Goal: Book appointment/travel/reservation

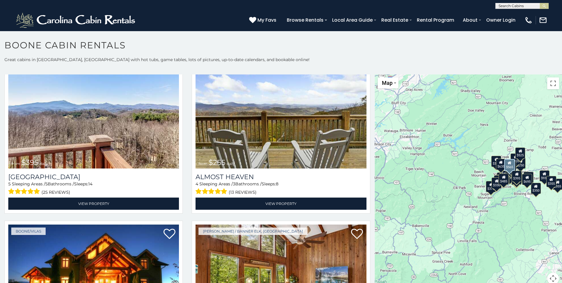
scroll to position [1214, 0]
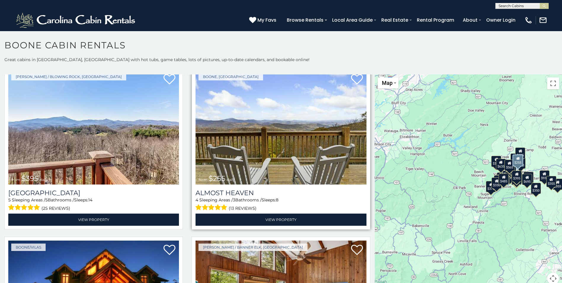
click at [230, 156] on img at bounding box center [281, 127] width 171 height 114
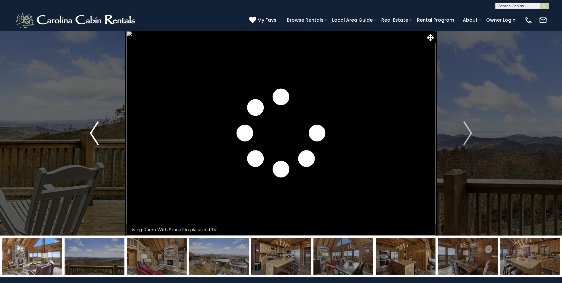
click at [92, 129] on img "Previous" at bounding box center [94, 133] width 9 height 24
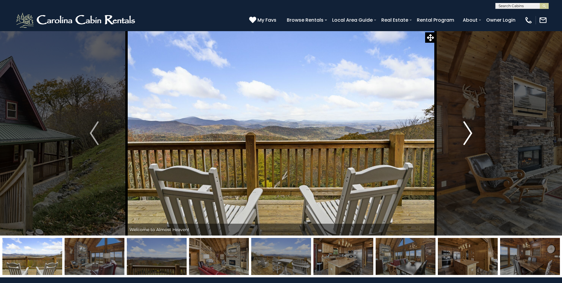
click at [467, 137] on img "Next" at bounding box center [467, 133] width 9 height 24
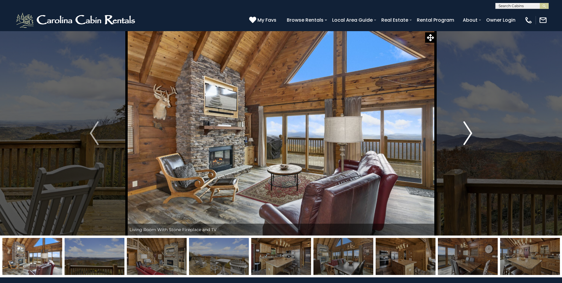
click at [467, 137] on img "Next" at bounding box center [467, 133] width 9 height 24
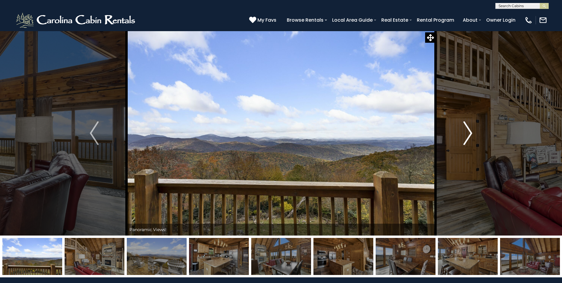
click at [467, 137] on img "Next" at bounding box center [467, 133] width 9 height 24
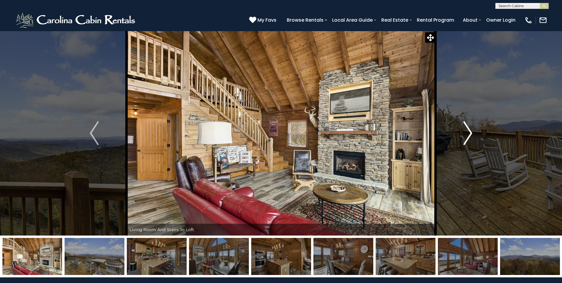
click at [467, 137] on img "Next" at bounding box center [467, 133] width 9 height 24
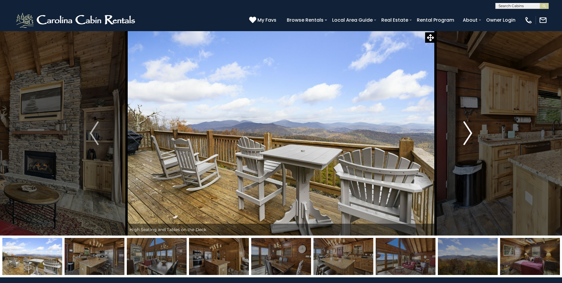
click at [467, 137] on img "Next" at bounding box center [467, 133] width 9 height 24
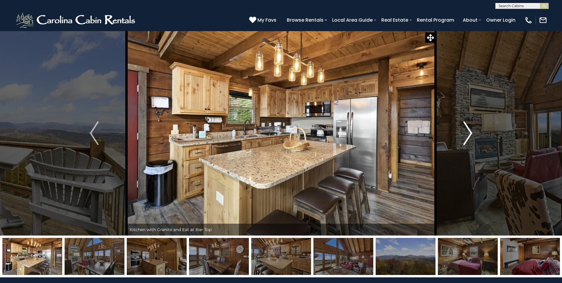
click at [467, 137] on img "Next" at bounding box center [467, 133] width 9 height 24
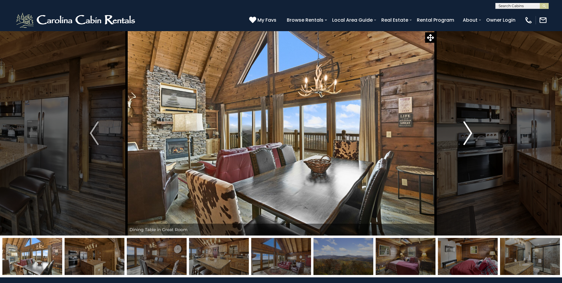
click at [467, 137] on img "Next" at bounding box center [467, 133] width 9 height 24
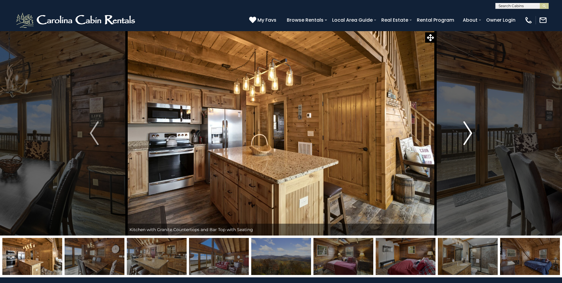
click at [467, 137] on img "Next" at bounding box center [467, 133] width 9 height 24
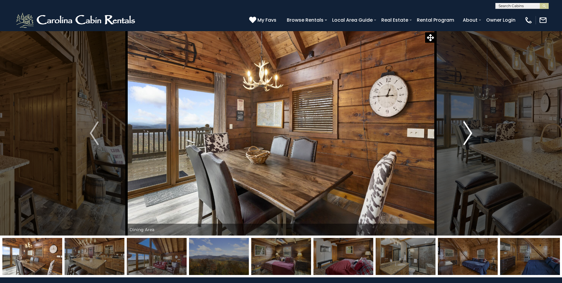
click at [467, 137] on img "Next" at bounding box center [467, 133] width 9 height 24
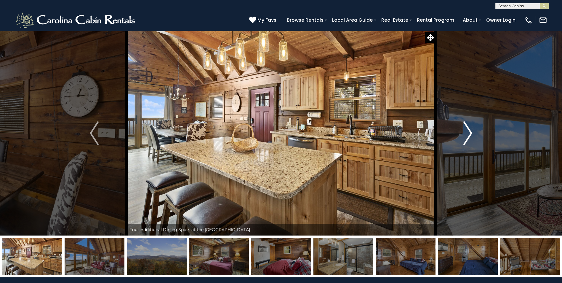
click at [467, 137] on img "Next" at bounding box center [467, 133] width 9 height 24
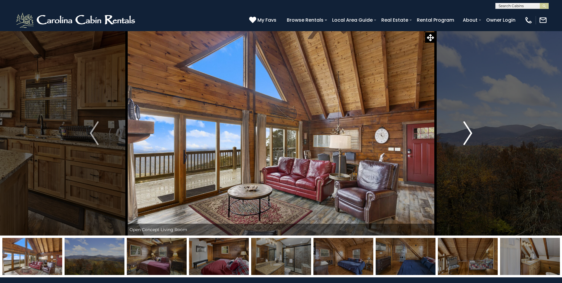
click at [467, 137] on img "Next" at bounding box center [467, 133] width 9 height 24
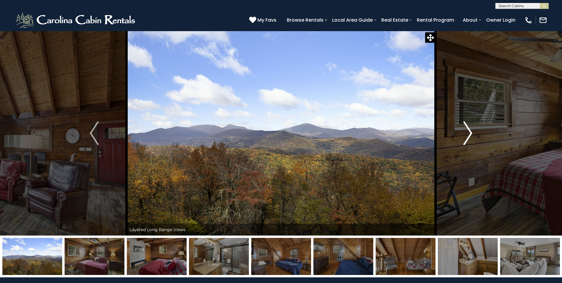
click at [467, 137] on img "Next" at bounding box center [467, 133] width 9 height 24
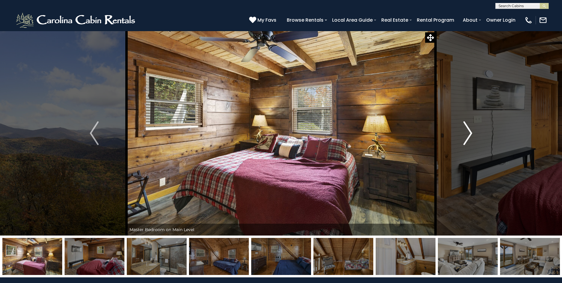
click at [467, 137] on img "Next" at bounding box center [467, 133] width 9 height 24
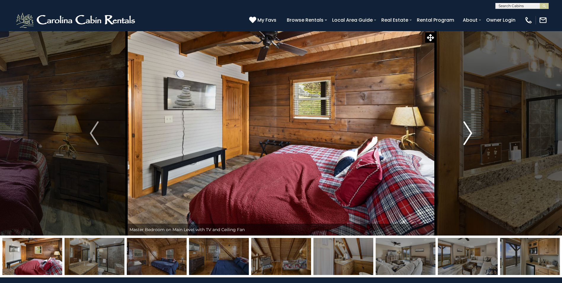
click at [467, 137] on img "Next" at bounding box center [467, 133] width 9 height 24
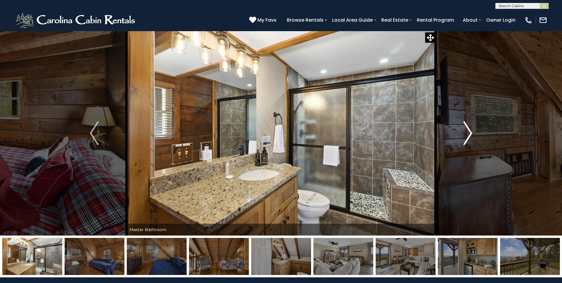
click at [467, 137] on img "Next" at bounding box center [467, 133] width 9 height 24
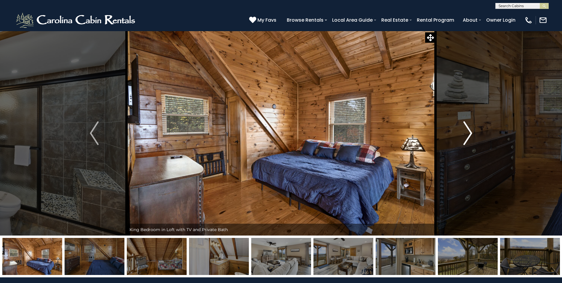
click at [467, 137] on img "Next" at bounding box center [467, 133] width 9 height 24
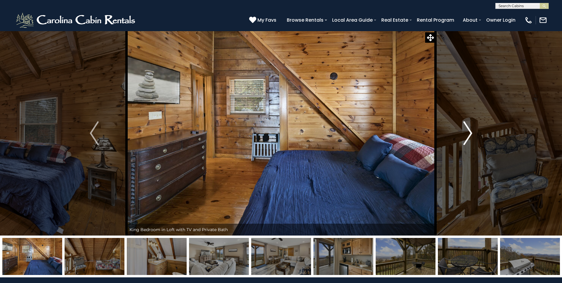
click at [467, 137] on img "Next" at bounding box center [467, 133] width 9 height 24
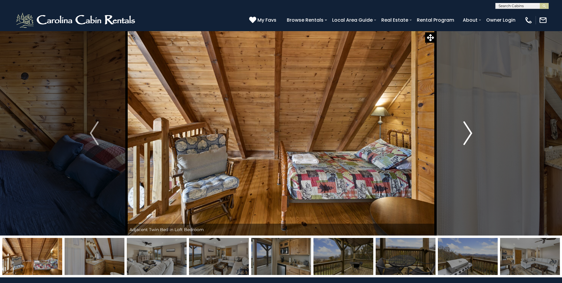
click at [467, 137] on img "Next" at bounding box center [467, 133] width 9 height 24
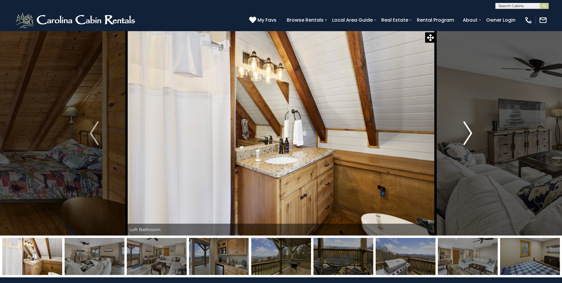
click at [467, 137] on img "Next" at bounding box center [467, 133] width 9 height 24
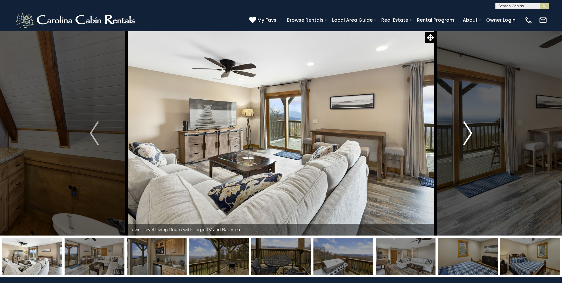
click at [467, 137] on img "Next" at bounding box center [467, 133] width 9 height 24
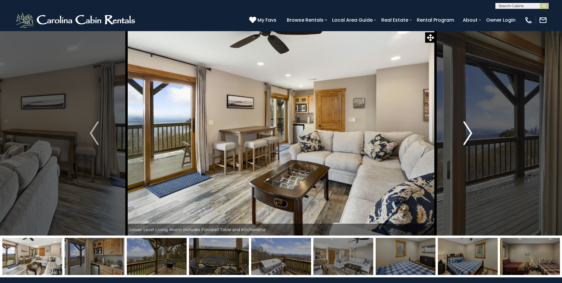
click at [467, 137] on img "Next" at bounding box center [467, 133] width 9 height 24
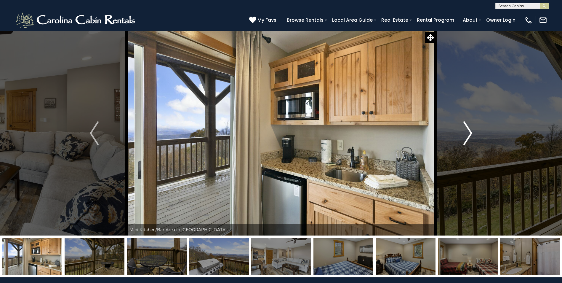
click at [467, 137] on img "Next" at bounding box center [467, 133] width 9 height 24
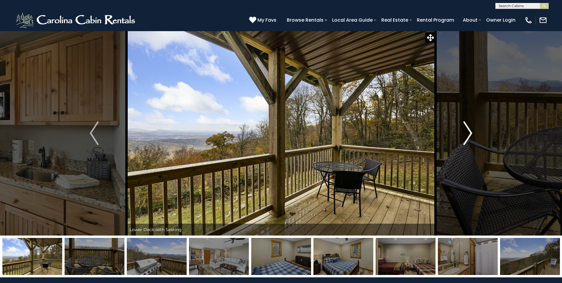
click at [467, 137] on img "Next" at bounding box center [467, 133] width 9 height 24
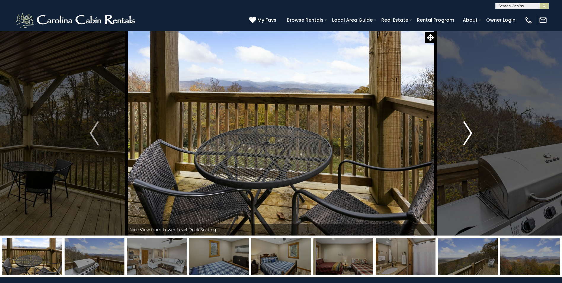
click at [467, 137] on img "Next" at bounding box center [467, 133] width 9 height 24
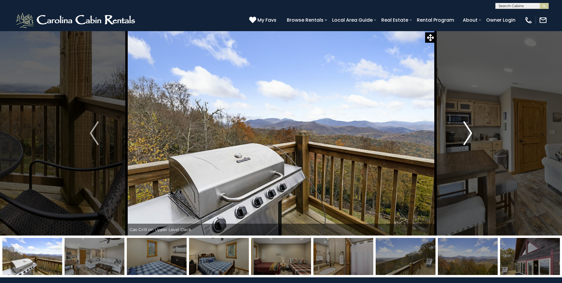
click at [467, 137] on img "Next" at bounding box center [467, 133] width 9 height 24
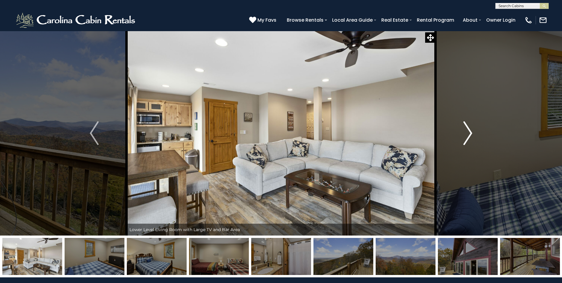
click at [467, 137] on img "Next" at bounding box center [467, 133] width 9 height 24
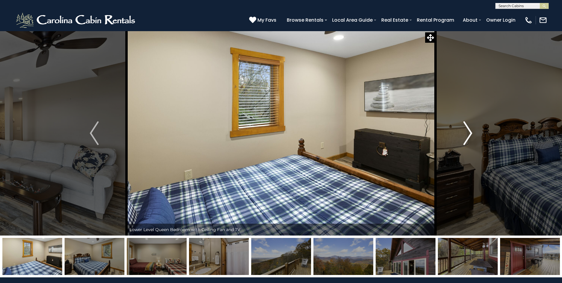
click at [467, 137] on img "Next" at bounding box center [467, 133] width 9 height 24
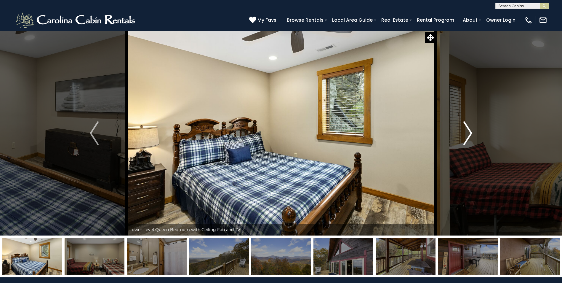
click at [467, 137] on img "Next" at bounding box center [467, 133] width 9 height 24
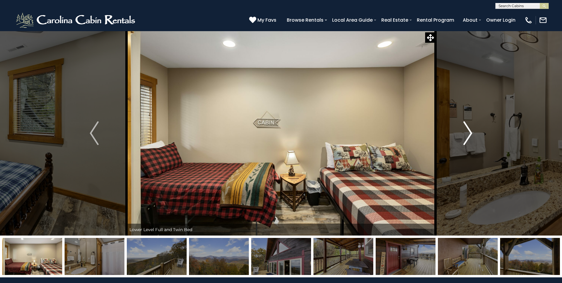
click at [467, 137] on img "Next" at bounding box center [467, 133] width 9 height 24
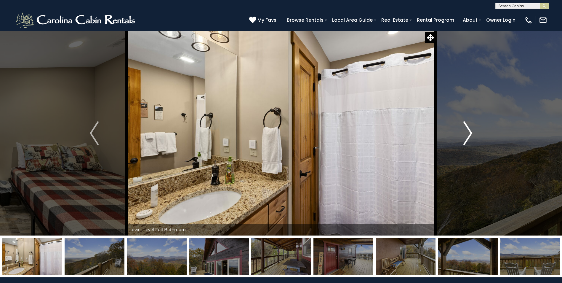
click at [467, 137] on img "Next" at bounding box center [467, 133] width 9 height 24
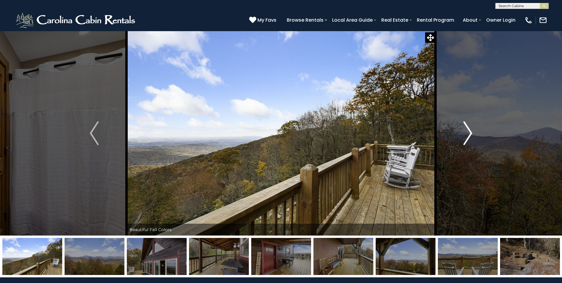
click at [467, 137] on img "Next" at bounding box center [467, 133] width 9 height 24
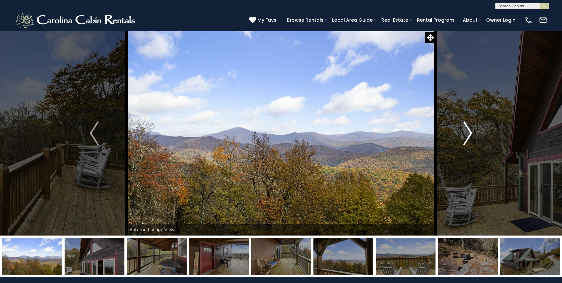
click at [467, 137] on img "Next" at bounding box center [467, 133] width 9 height 24
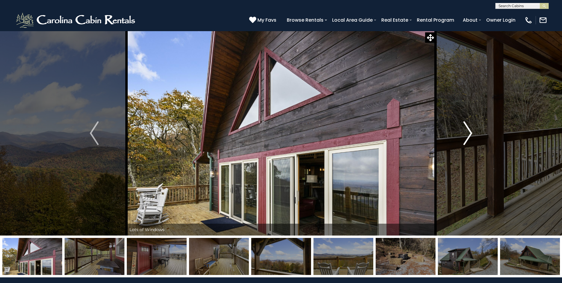
click at [467, 137] on img "Next" at bounding box center [467, 133] width 9 height 24
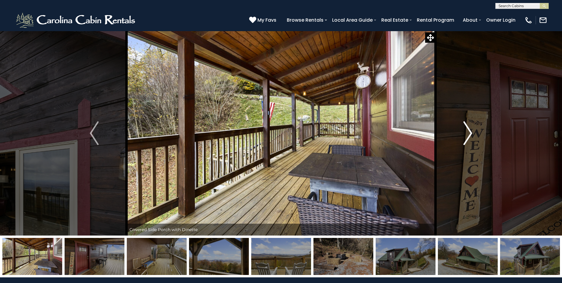
click at [467, 137] on img "Next" at bounding box center [467, 133] width 9 height 24
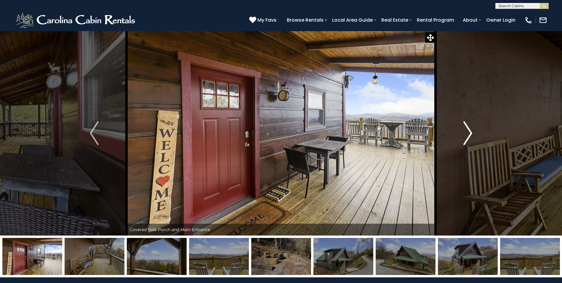
click at [467, 137] on img "Next" at bounding box center [467, 133] width 9 height 24
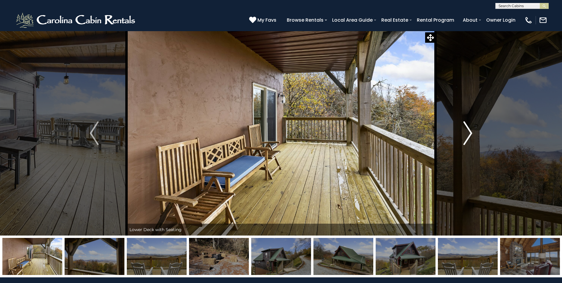
click at [467, 137] on img "Next" at bounding box center [467, 133] width 9 height 24
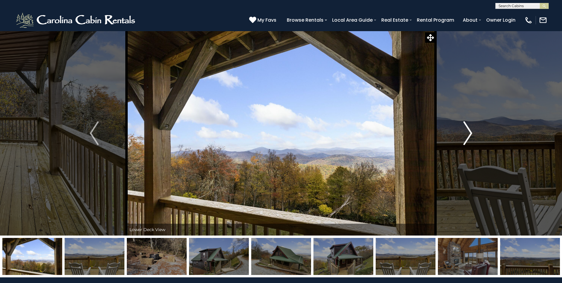
click at [467, 137] on img "Next" at bounding box center [467, 133] width 9 height 24
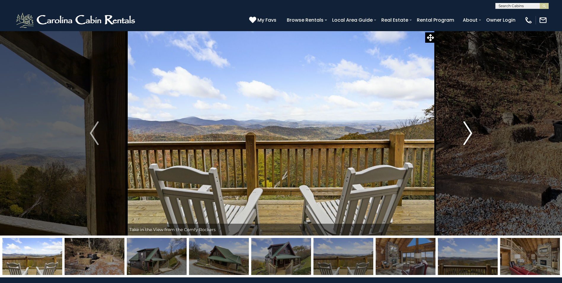
click at [467, 137] on img "Next" at bounding box center [467, 133] width 9 height 24
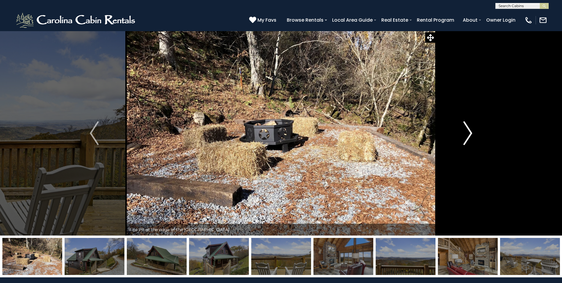
click at [467, 137] on img "Next" at bounding box center [467, 133] width 9 height 24
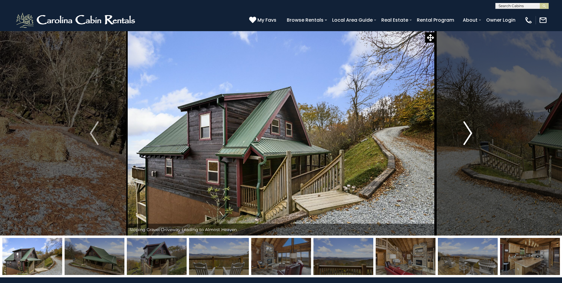
click at [467, 137] on img "Next" at bounding box center [467, 133] width 9 height 24
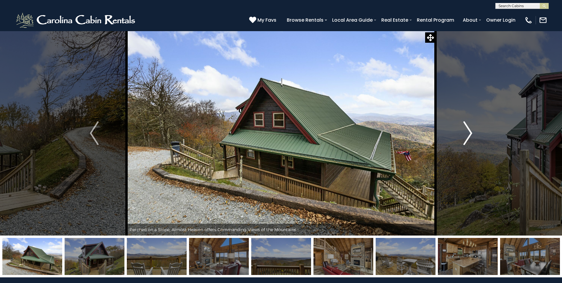
click at [467, 137] on img "Next" at bounding box center [467, 133] width 9 height 24
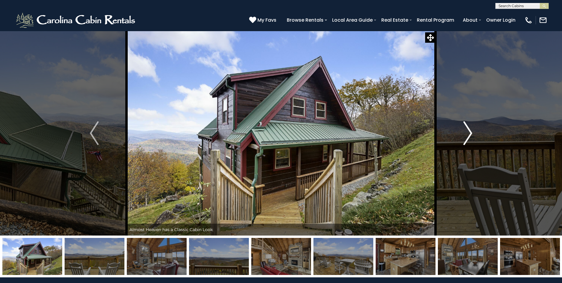
click at [467, 137] on img "Next" at bounding box center [467, 133] width 9 height 24
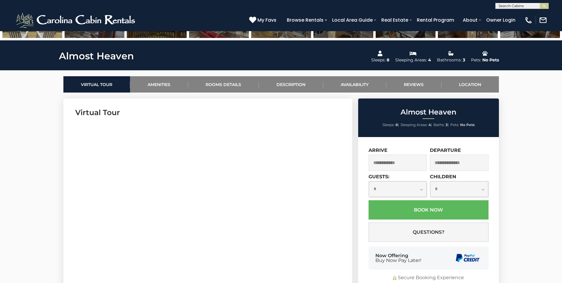
scroll to position [237, 0]
click at [400, 163] on input "text" at bounding box center [397, 162] width 59 height 16
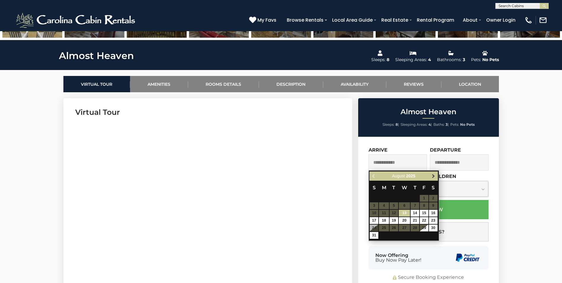
click at [433, 176] on span "Next" at bounding box center [433, 176] width 5 height 5
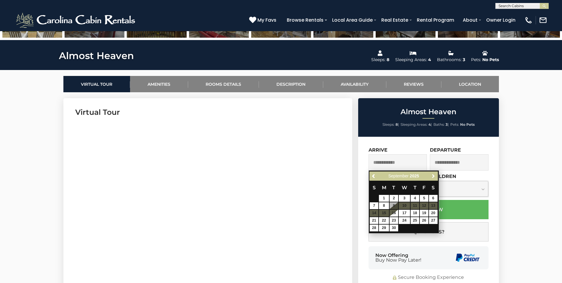
click at [433, 176] on span "Next" at bounding box center [433, 176] width 5 height 5
click at [374, 175] on span "Previous" at bounding box center [373, 176] width 5 height 5
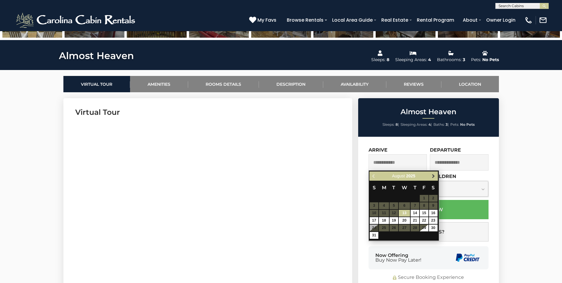
click at [433, 176] on span "Next" at bounding box center [433, 176] width 5 height 5
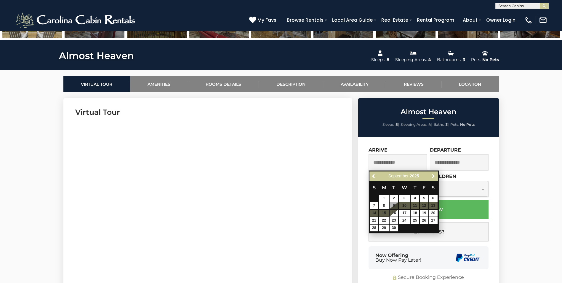
click at [433, 176] on span "Next" at bounding box center [433, 176] width 5 height 5
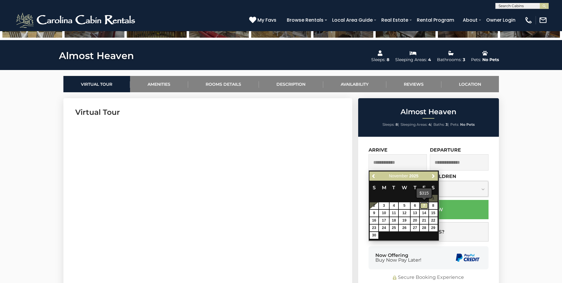
click at [424, 207] on link "7" at bounding box center [424, 205] width 9 height 7
type input "**********"
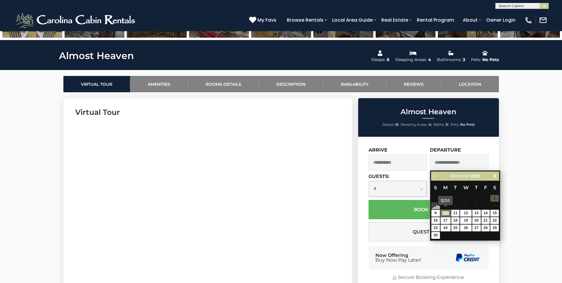
click at [444, 211] on link "10" at bounding box center [445, 212] width 10 height 7
click at [447, 212] on link "10" at bounding box center [445, 212] width 10 height 7
click at [445, 211] on link "10" at bounding box center [445, 212] width 10 height 7
type input "**********"
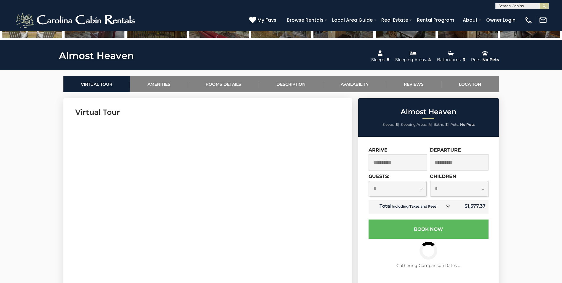
click at [422, 190] on select "**********" at bounding box center [398, 189] width 58 height 16
select select "*"
click at [369, 181] on select "**********" at bounding box center [398, 189] width 58 height 16
click at [478, 185] on select "**********" at bounding box center [459, 189] width 58 height 16
select select "*"
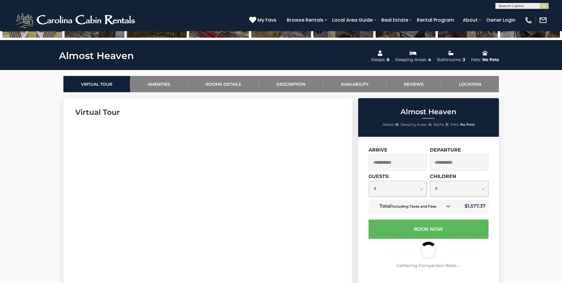
click at [430, 181] on select "**********" at bounding box center [459, 189] width 58 height 16
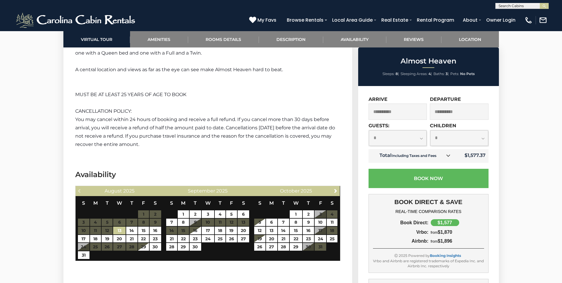
scroll to position [918, 0]
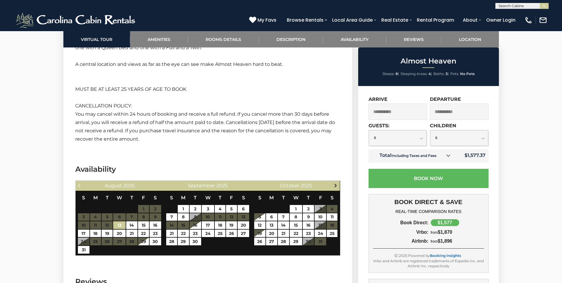
click at [335, 185] on span "Next" at bounding box center [335, 185] width 5 height 5
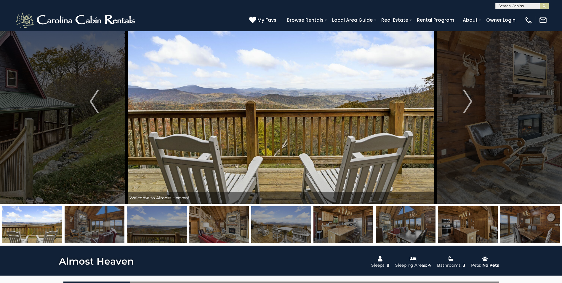
scroll to position [0, 0]
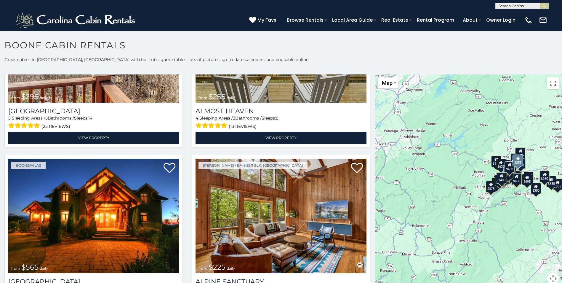
scroll to position [1303, 0]
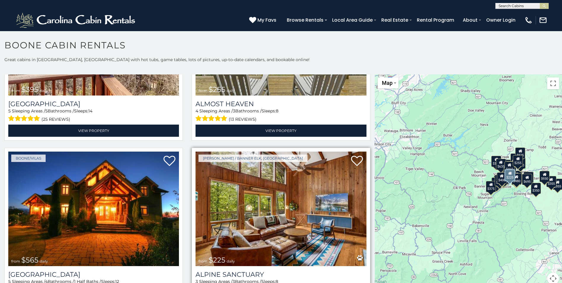
click at [225, 199] on img at bounding box center [281, 208] width 171 height 114
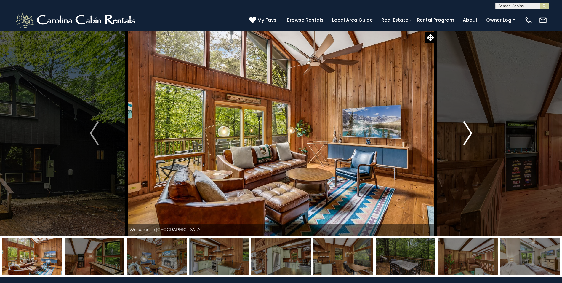
click at [462, 134] on button "Next" at bounding box center [467, 133] width 65 height 204
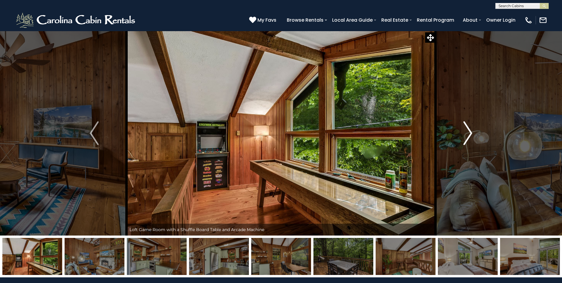
click at [468, 134] on img "Next" at bounding box center [467, 133] width 9 height 24
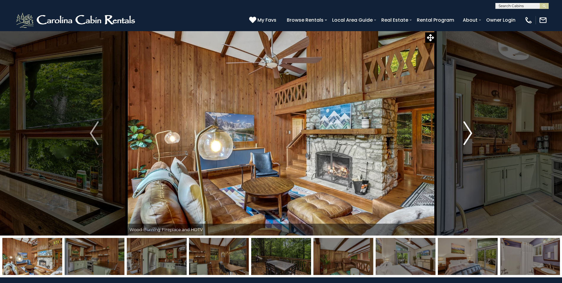
click at [468, 134] on img "Next" at bounding box center [467, 133] width 9 height 24
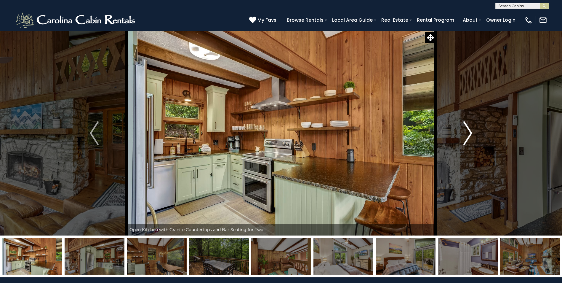
click at [468, 134] on img "Next" at bounding box center [467, 133] width 9 height 24
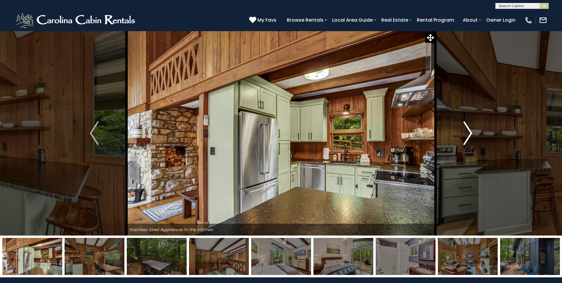
click at [468, 134] on img "Next" at bounding box center [467, 133] width 9 height 24
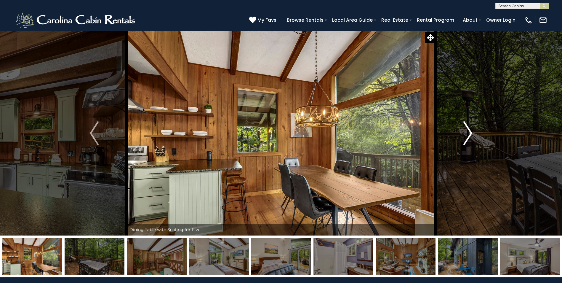
click at [468, 134] on img "Next" at bounding box center [467, 133] width 9 height 24
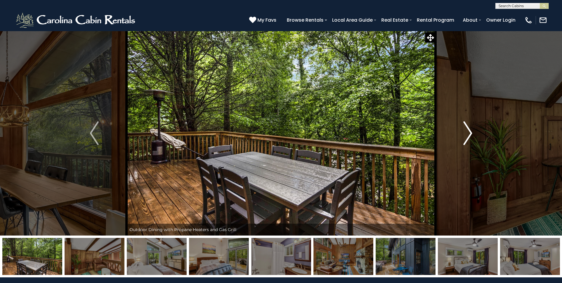
click at [468, 134] on img "Next" at bounding box center [467, 133] width 9 height 24
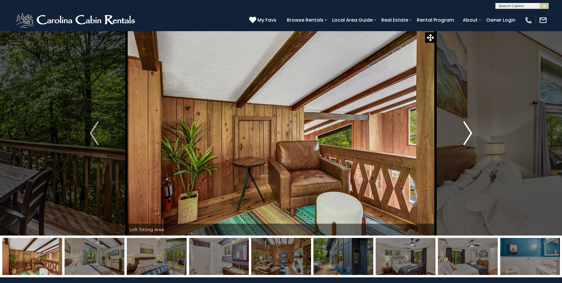
click at [468, 134] on img "Next" at bounding box center [467, 133] width 9 height 24
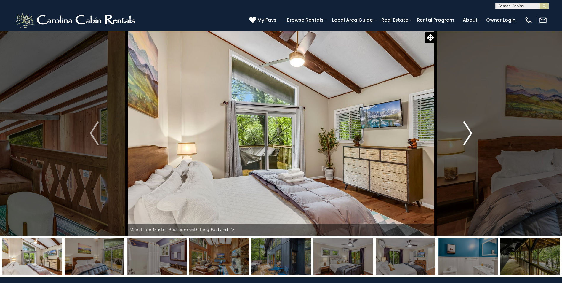
click at [468, 134] on img "Next" at bounding box center [467, 133] width 9 height 24
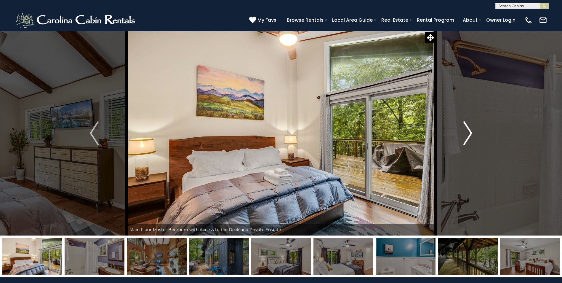
click at [468, 134] on img "Next" at bounding box center [467, 133] width 9 height 24
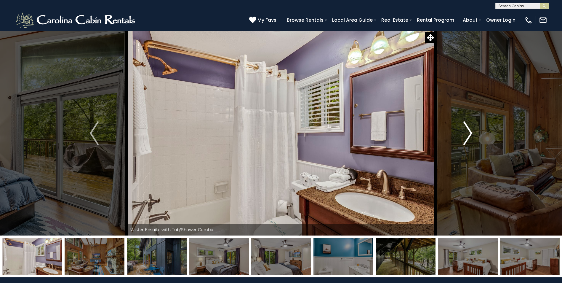
click at [468, 134] on img "Next" at bounding box center [467, 133] width 9 height 24
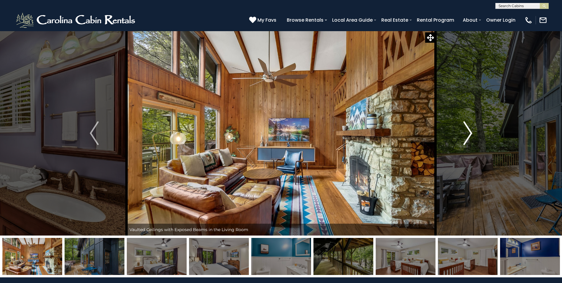
click at [468, 134] on img "Next" at bounding box center [467, 133] width 9 height 24
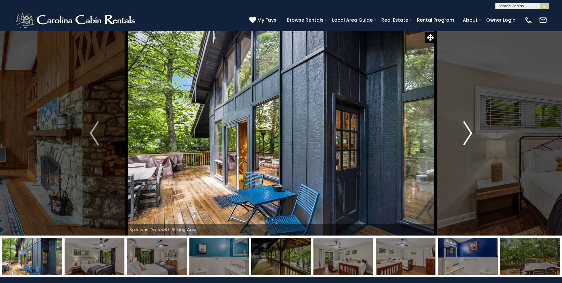
click at [468, 134] on img "Next" at bounding box center [467, 133] width 9 height 24
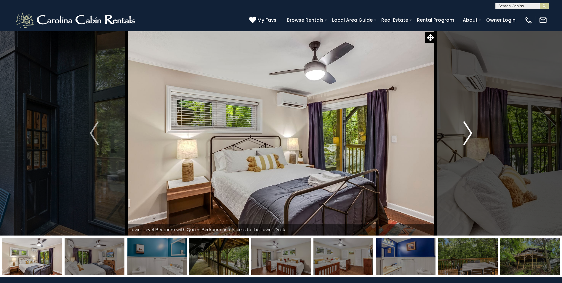
click at [468, 134] on img "Next" at bounding box center [467, 133] width 9 height 24
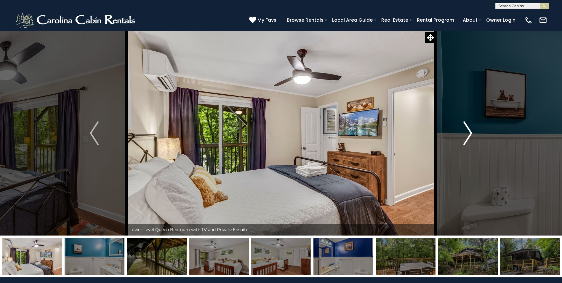
click at [468, 134] on img "Next" at bounding box center [467, 133] width 9 height 24
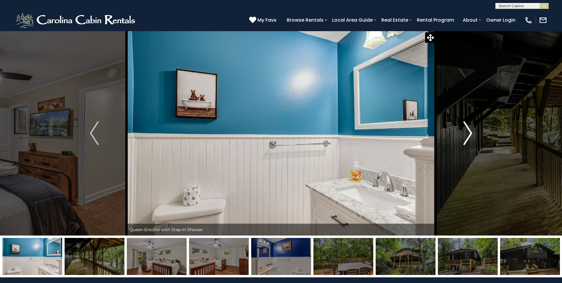
click at [468, 134] on img "Next" at bounding box center [467, 133] width 9 height 24
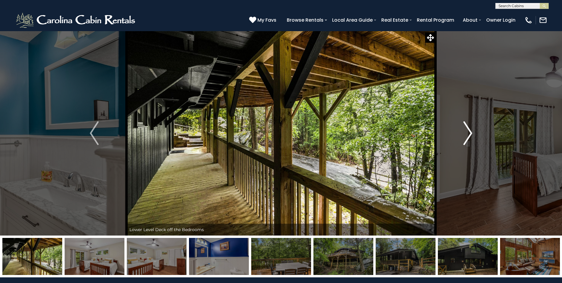
click at [468, 134] on img "Next" at bounding box center [467, 133] width 9 height 24
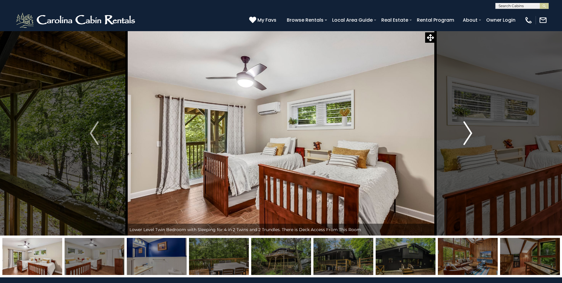
click at [468, 134] on img "Next" at bounding box center [467, 133] width 9 height 24
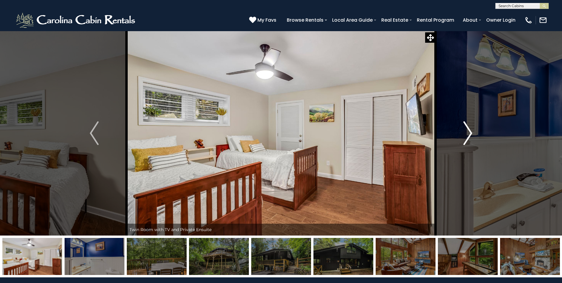
click at [468, 134] on img "Next" at bounding box center [467, 133] width 9 height 24
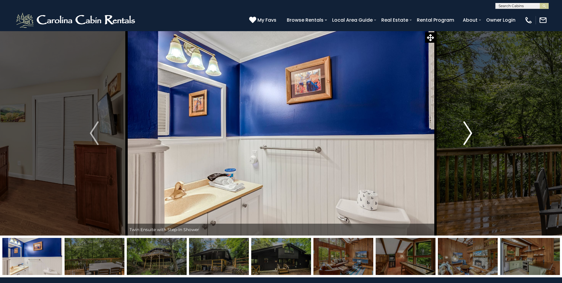
click at [468, 134] on img "Next" at bounding box center [467, 133] width 9 height 24
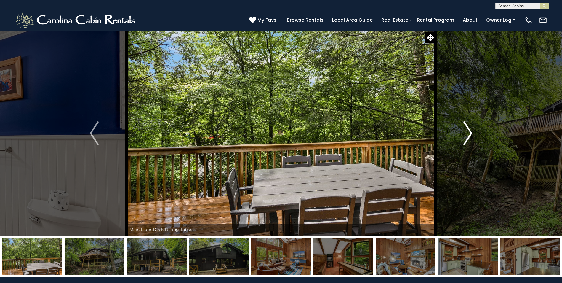
click at [468, 134] on img "Next" at bounding box center [467, 133] width 9 height 24
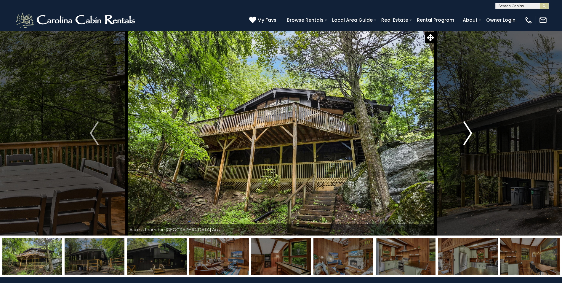
click at [468, 134] on img "Next" at bounding box center [467, 133] width 9 height 24
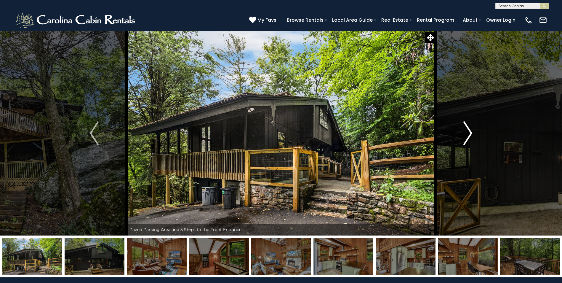
click at [468, 134] on img "Next" at bounding box center [467, 133] width 9 height 24
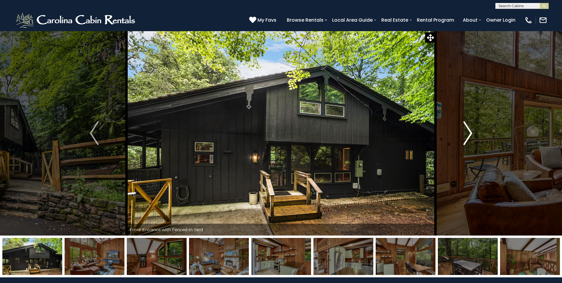
click at [468, 134] on img "Next" at bounding box center [467, 133] width 9 height 24
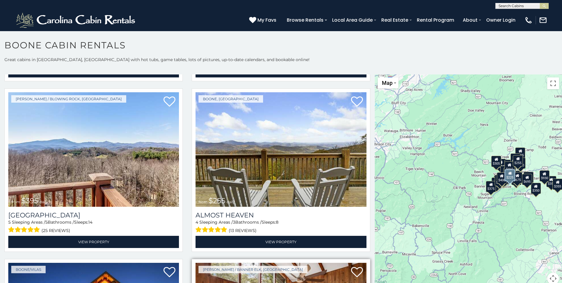
scroll to position [1274, 0]
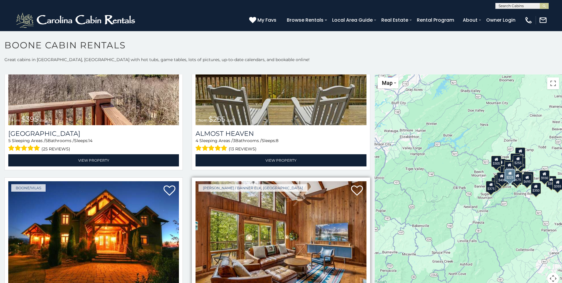
click at [214, 204] on img at bounding box center [281, 238] width 171 height 114
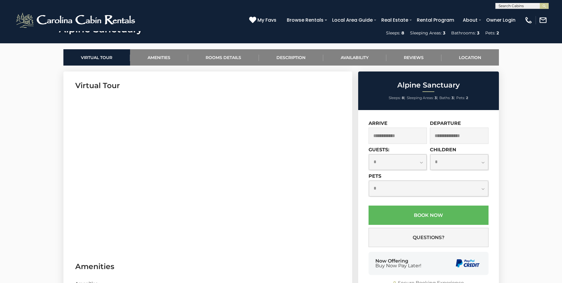
scroll to position [237, 0]
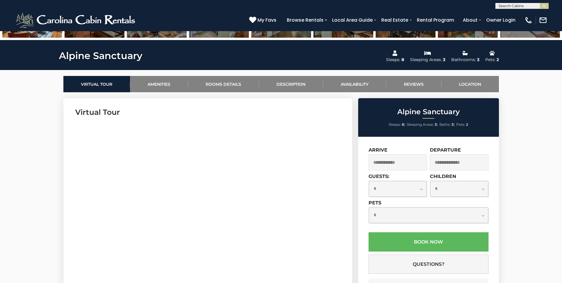
click at [411, 158] on input "text" at bounding box center [397, 162] width 59 height 16
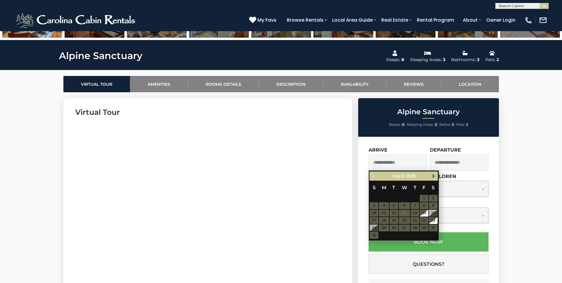
click at [435, 176] on span "Next" at bounding box center [433, 176] width 5 height 5
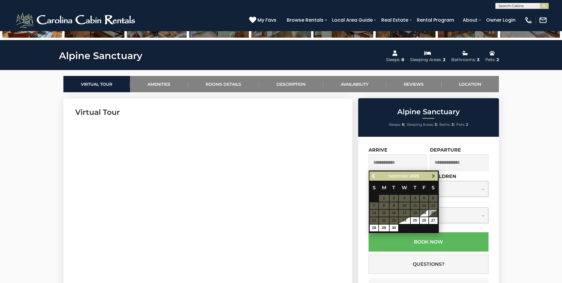
click at [435, 176] on span "Next" at bounding box center [433, 176] width 5 height 5
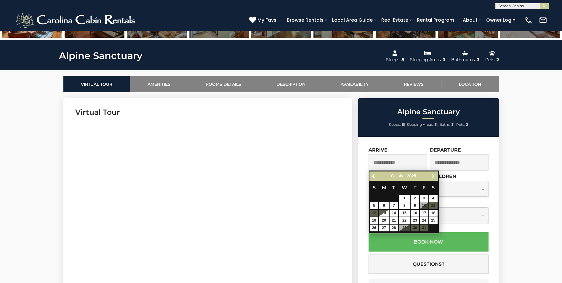
click at [434, 176] on span "Next" at bounding box center [433, 176] width 5 height 5
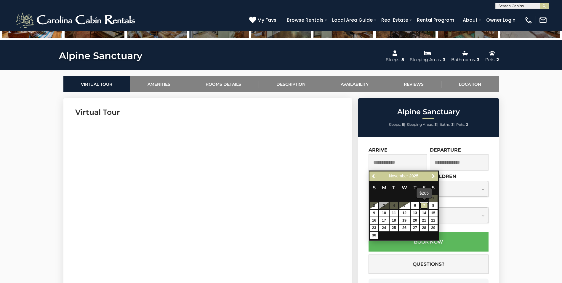
click at [422, 203] on link "7" at bounding box center [424, 205] width 9 height 7
type input "**********"
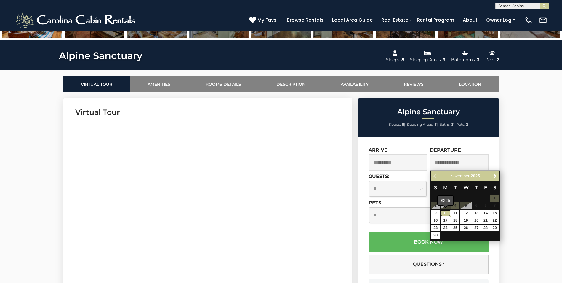
click at [446, 212] on link "10" at bounding box center [445, 212] width 10 height 7
type input "**********"
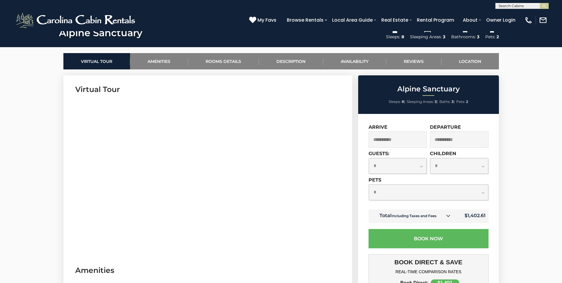
scroll to position [267, 0]
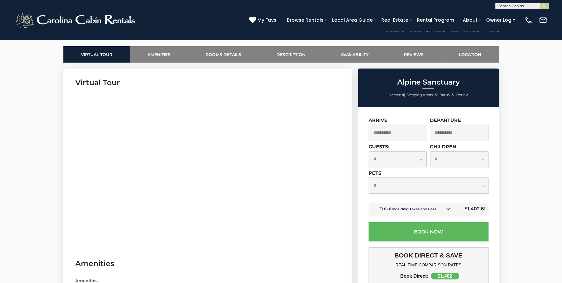
click at [421, 159] on select "**********" at bounding box center [398, 159] width 58 height 16
select select "*"
click at [369, 151] on select "**********" at bounding box center [398, 159] width 58 height 16
click at [449, 209] on icon at bounding box center [448, 208] width 4 height 4
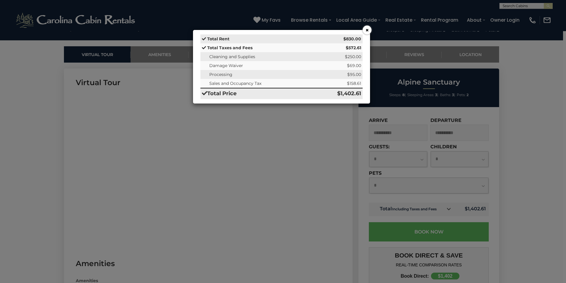
click at [368, 31] on button "×" at bounding box center [367, 29] width 9 height 9
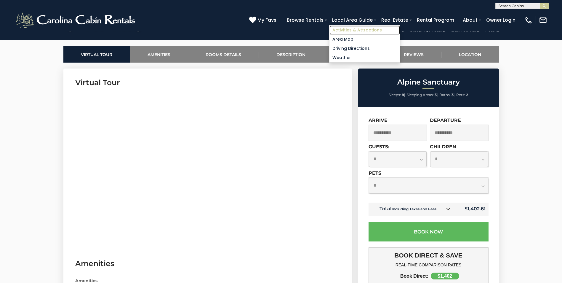
click at [362, 27] on link "Activities & Attractions" at bounding box center [364, 29] width 70 height 9
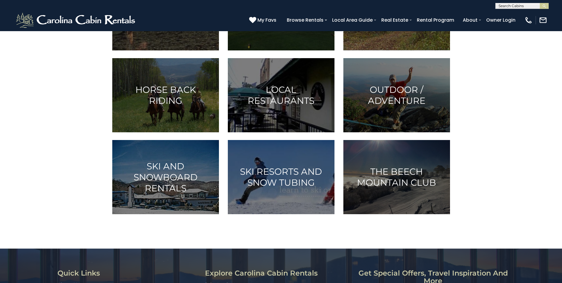
scroll to position [267, 0]
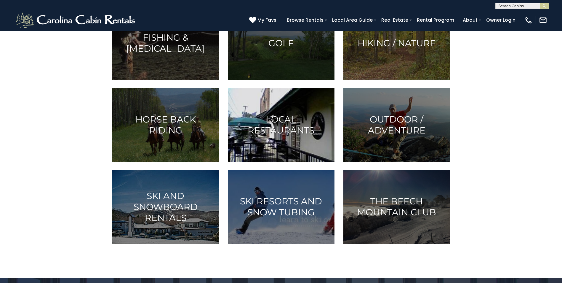
click at [249, 132] on h3 "Local Restaurants" at bounding box center [281, 125] width 92 height 22
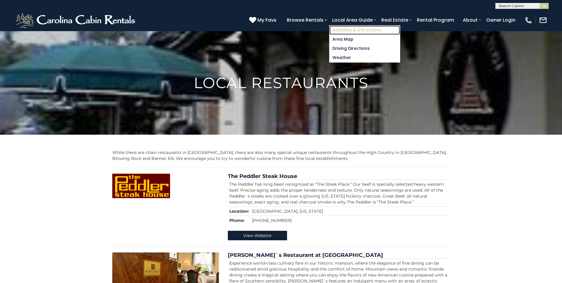
click at [358, 29] on link "Activities & Attractions" at bounding box center [364, 29] width 70 height 9
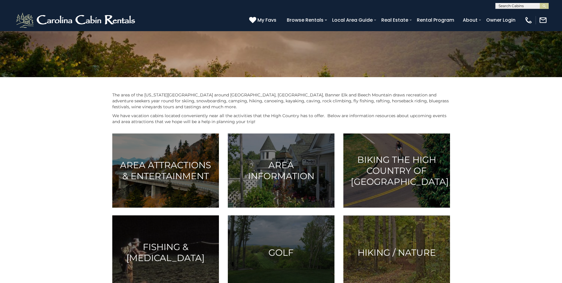
scroll to position [59, 0]
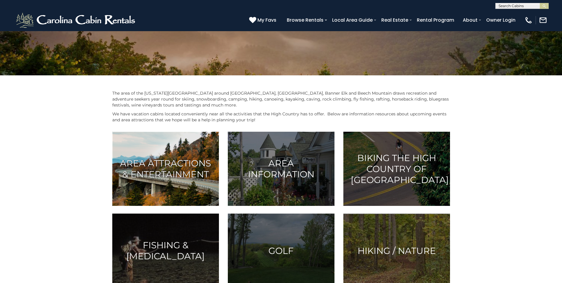
click at [157, 166] on h3 "Area Attractions & Entertainment" at bounding box center [166, 169] width 92 height 22
